Goal: Task Accomplishment & Management: Use online tool/utility

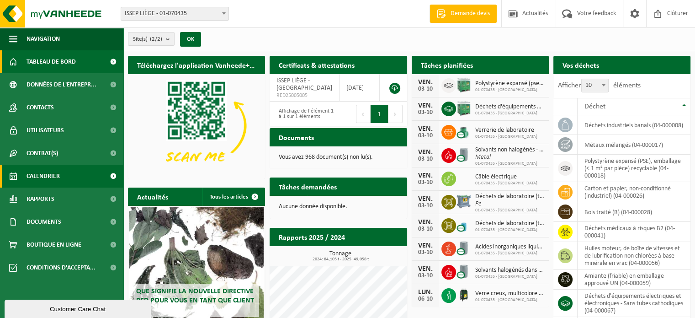
click at [36, 180] on span "Calendrier" at bounding box center [43, 176] width 33 height 23
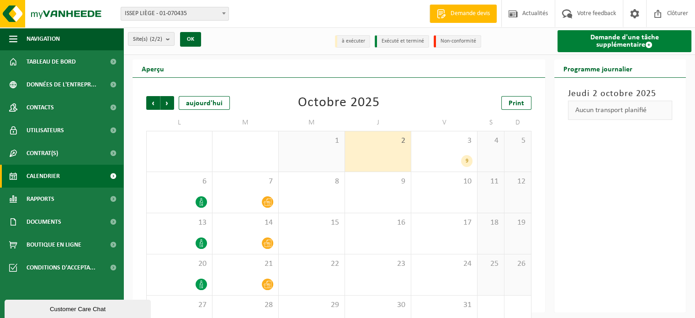
click at [635, 42] on link "Demande d'une tâche supplémentaire" at bounding box center [624, 41] width 134 height 22
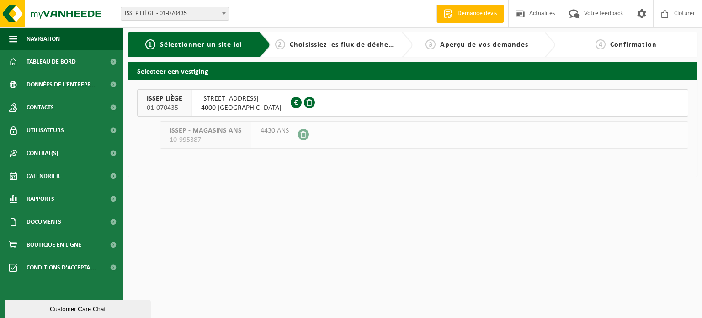
click at [239, 104] on span "4000 LIÈGE" at bounding box center [241, 107] width 80 height 9
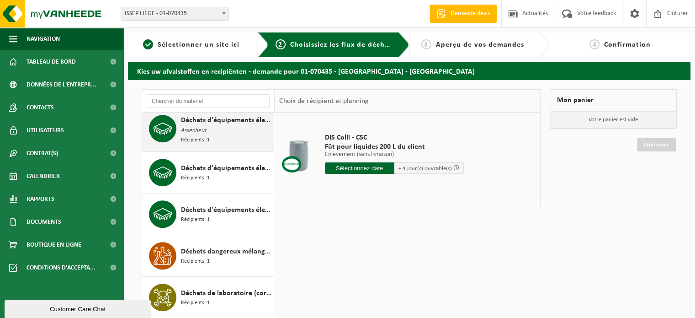
scroll to position [685, 0]
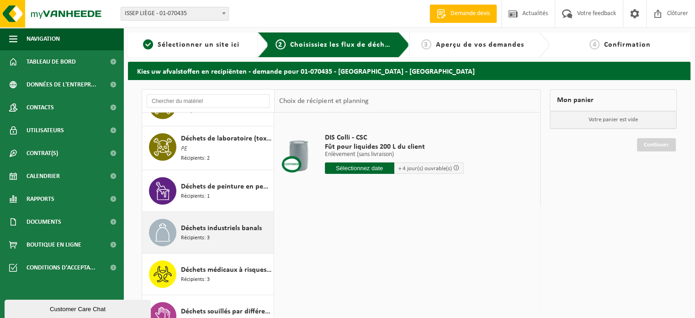
click at [218, 223] on span "Déchets industriels banals" at bounding box center [221, 228] width 81 height 11
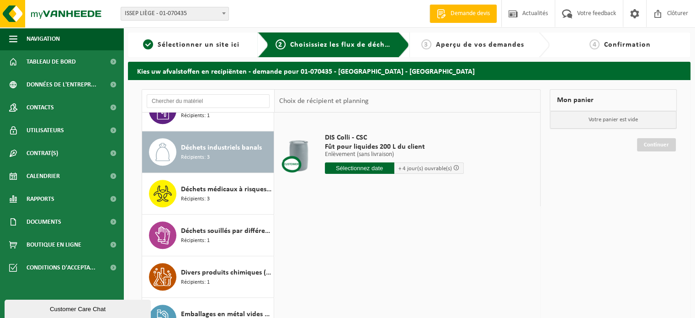
scroll to position [917, 0]
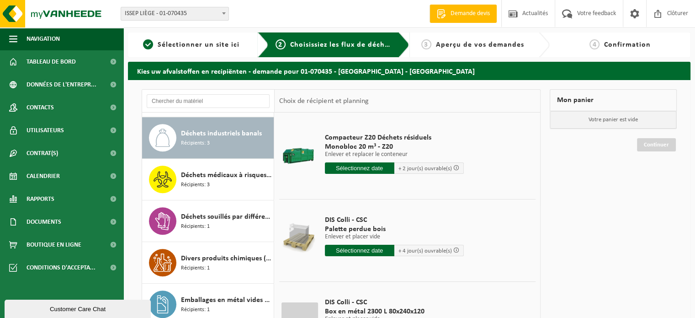
click at [345, 166] on input "text" at bounding box center [359, 167] width 69 height 11
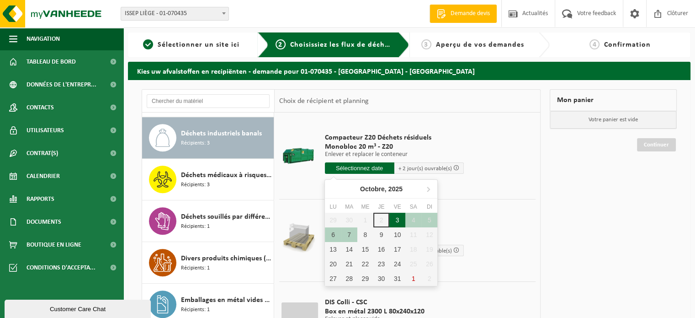
click at [397, 220] on div "3" at bounding box center [397, 219] width 16 height 15
type input "à partir de 2025-10-03"
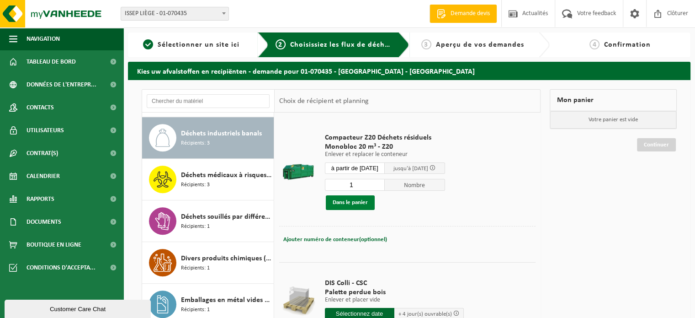
click at [352, 199] on button "Dans le panier" at bounding box center [350, 202] width 49 height 15
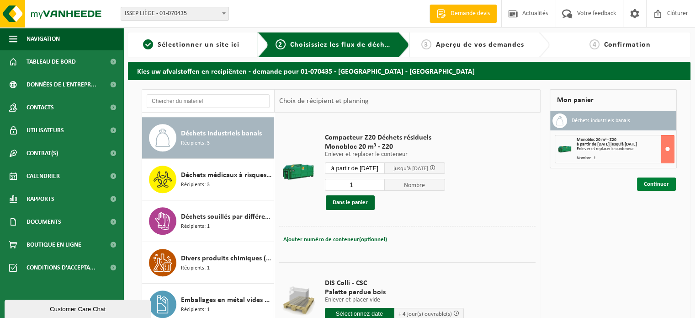
click at [647, 183] on link "Continuer" at bounding box center [656, 183] width 39 height 13
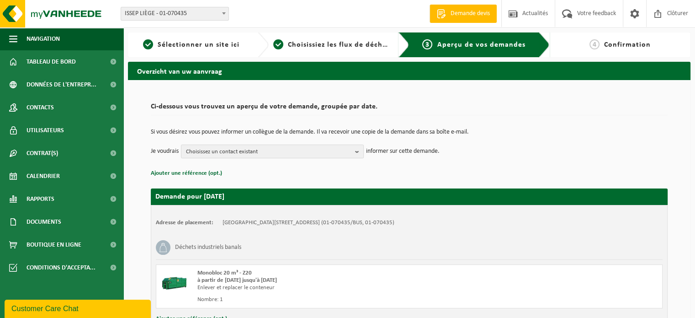
scroll to position [74, 0]
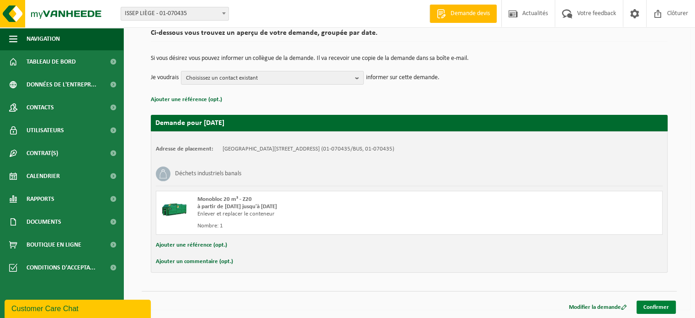
click at [667, 303] on link "Confirmer" at bounding box center [656, 306] width 39 height 13
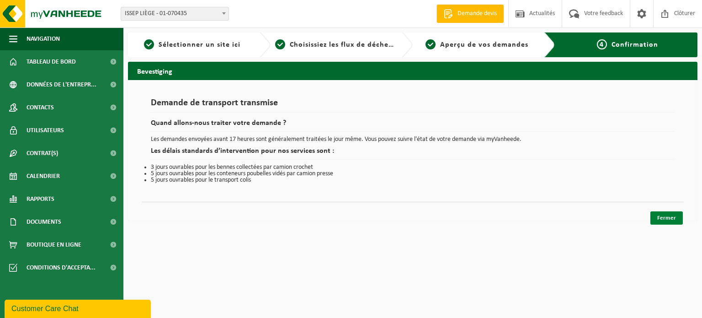
click at [663, 215] on link "Fermer" at bounding box center [666, 217] width 32 height 13
